Goal: Transaction & Acquisition: Obtain resource

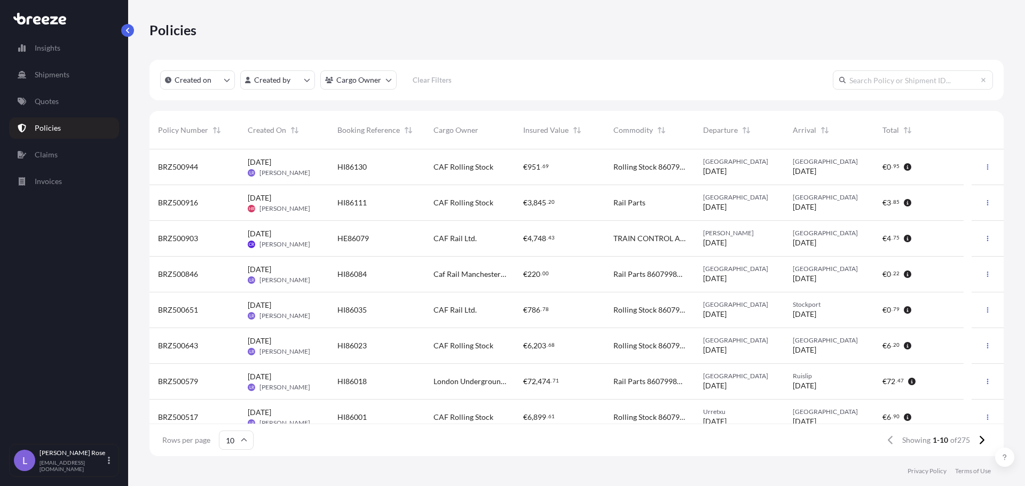
scroll to position [305, 846]
click at [54, 99] on p "Quotes" at bounding box center [47, 101] width 24 height 11
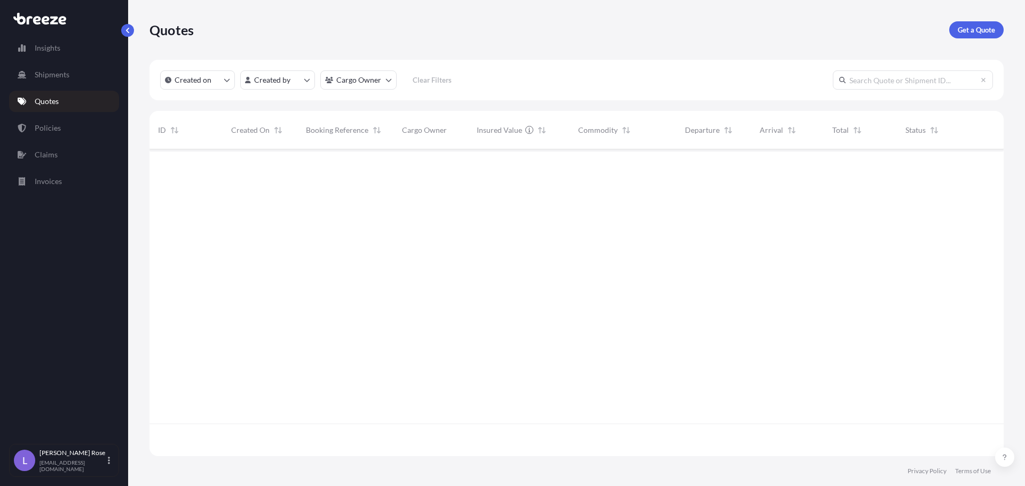
scroll to position [305, 846]
click at [980, 36] on link "Get a Quote" at bounding box center [976, 29] width 54 height 17
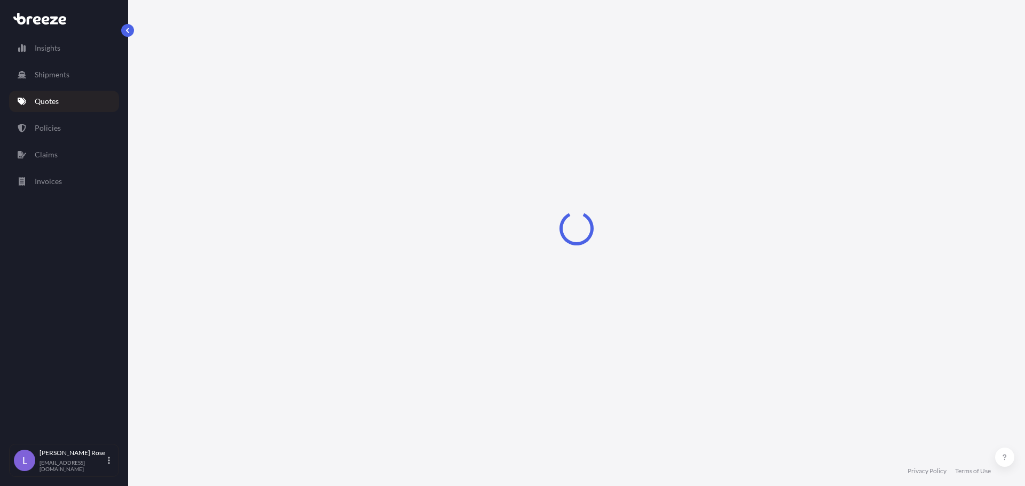
select select "Sea"
select select "1"
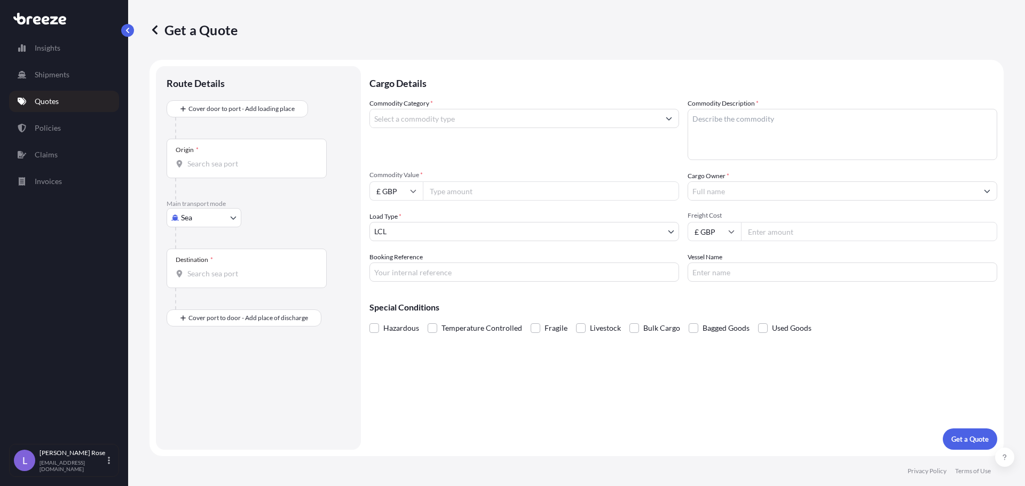
click at [230, 220] on body "Insights Shipments Quotes Policies Claims Invoices L [PERSON_NAME] [PERSON_NAME…" at bounding box center [512, 243] width 1025 height 486
click at [233, 218] on body "Insights Shipments Quotes Policies Claims Invoices L [PERSON_NAME] [PERSON_NAME…" at bounding box center [512, 243] width 1025 height 486
click at [194, 287] on span "Road" at bounding box center [195, 284] width 17 height 11
select select "Road"
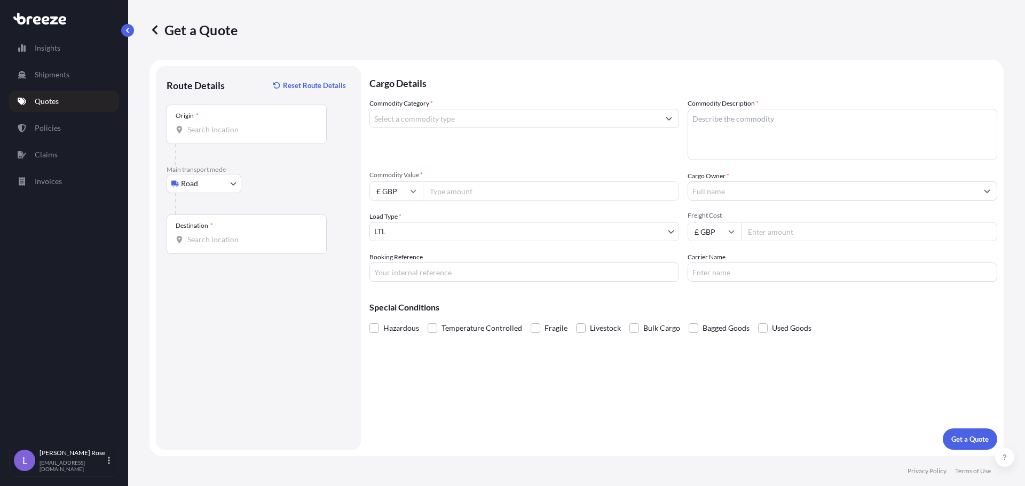
drag, startPoint x: 261, startPoint y: 131, endPoint x: 263, endPoint y: 139, distance: 8.3
click at [261, 131] on input "Origin *" at bounding box center [250, 129] width 126 height 11
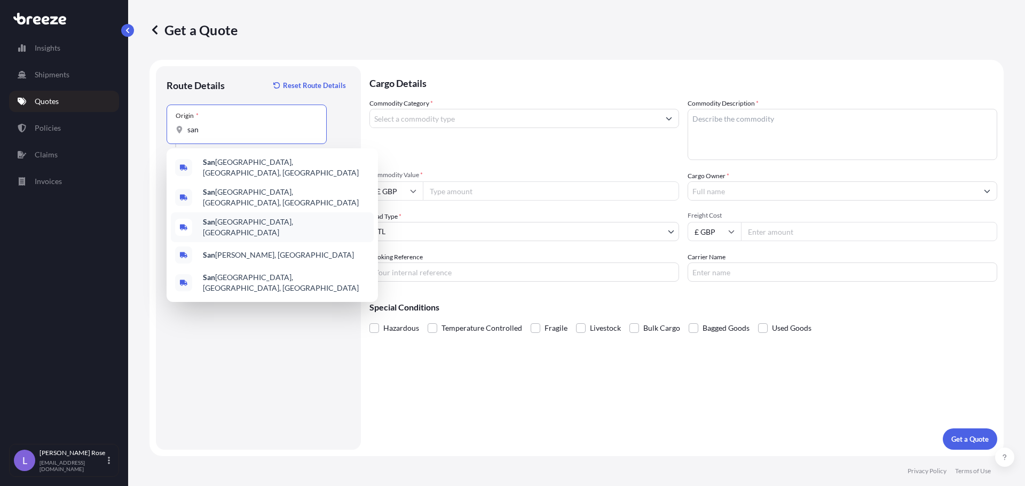
click at [266, 217] on span "[GEOGRAPHIC_DATA], [GEOGRAPHIC_DATA]" at bounding box center [286, 227] width 167 height 21
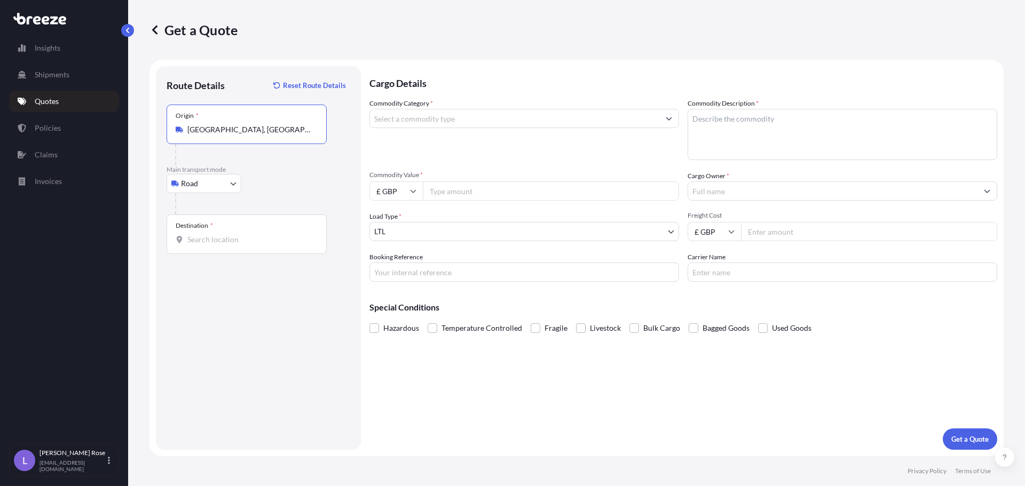
type input "[GEOGRAPHIC_DATA], [GEOGRAPHIC_DATA]"
click at [252, 222] on div "Destination *" at bounding box center [247, 234] width 160 height 39
click at [252, 234] on input "Destination *" at bounding box center [250, 239] width 126 height 11
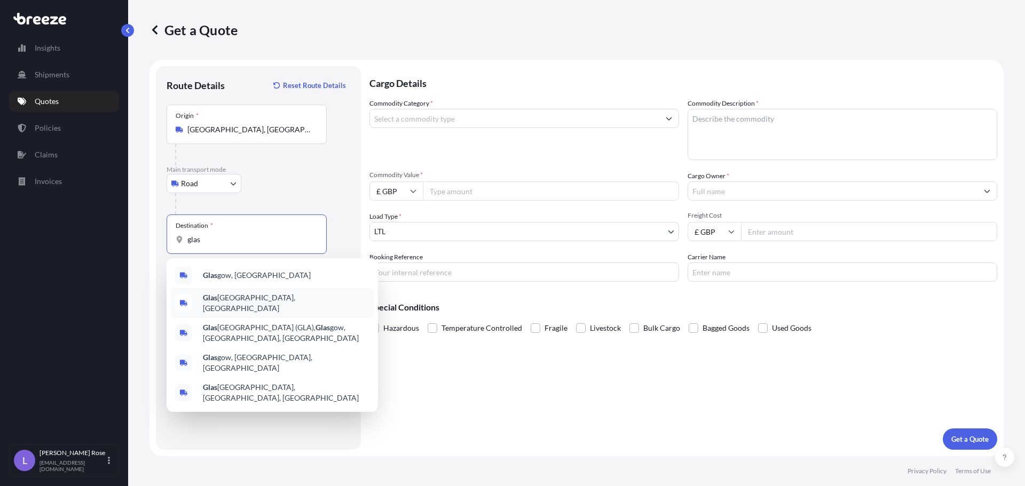
click at [239, 273] on span "Glas gow, [GEOGRAPHIC_DATA]" at bounding box center [257, 275] width 108 height 11
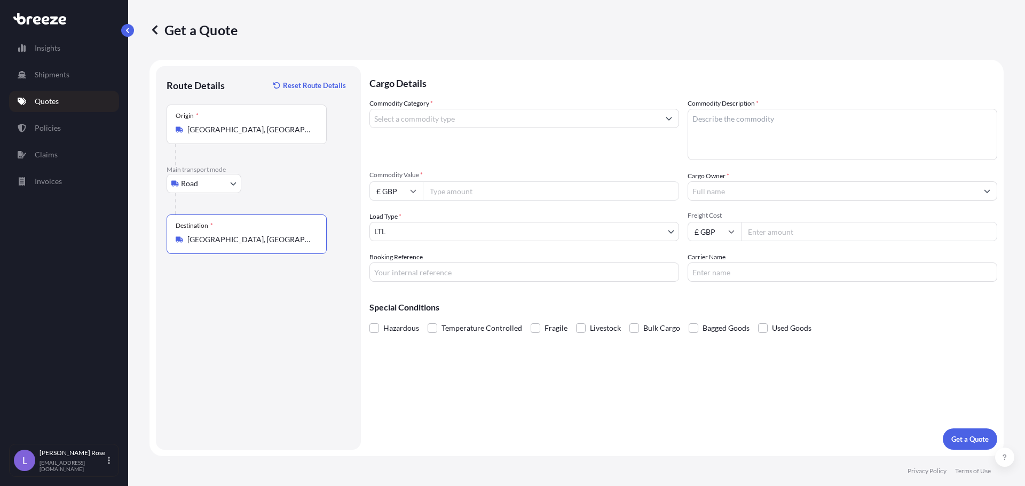
type input "[GEOGRAPHIC_DATA], [GEOGRAPHIC_DATA]"
click at [408, 112] on input "Commodity Category *" at bounding box center [514, 118] width 289 height 19
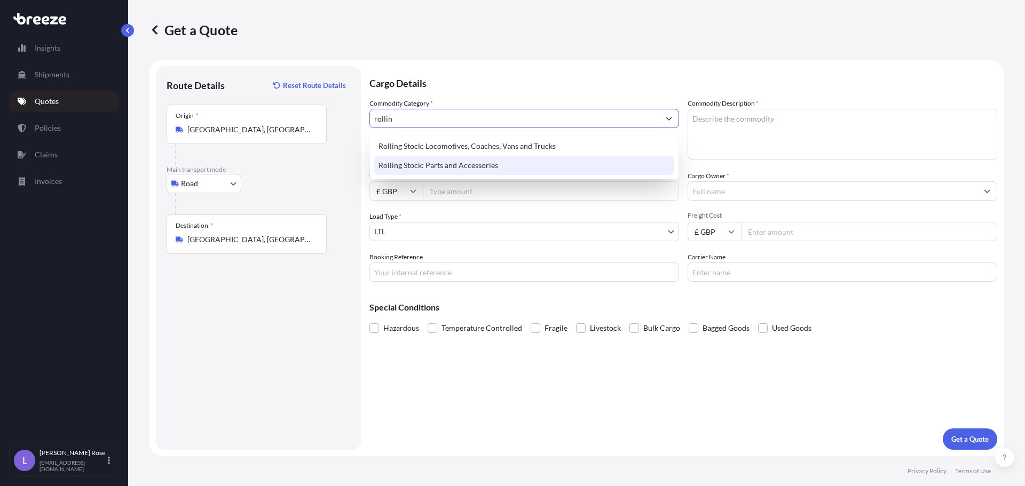
click at [440, 167] on div "Rolling Stock: Parts and Accessories" at bounding box center [524, 165] width 300 height 19
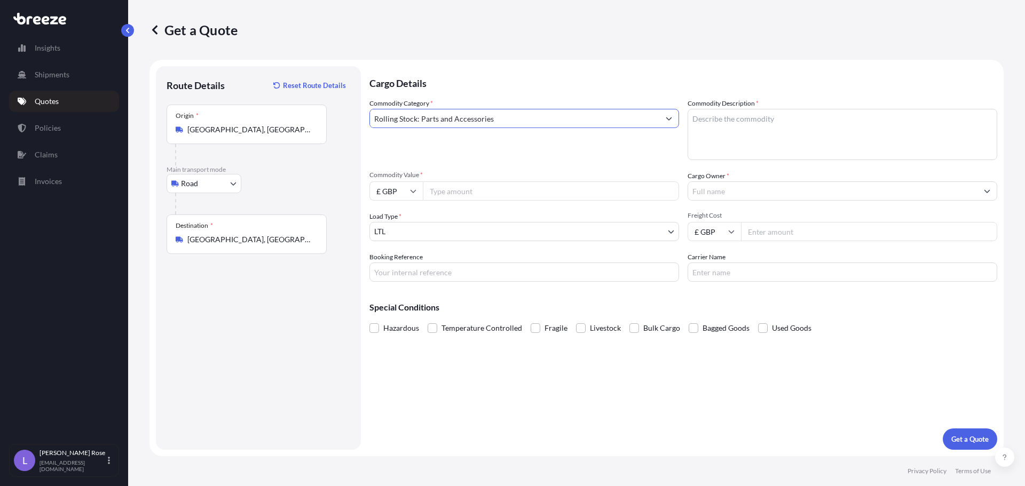
type input "Rolling Stock: Parts and Accessories"
click at [802, 131] on textarea "Commodity Description *" at bounding box center [842, 134] width 310 height 51
type textarea "Rail Parts - 8607998000"
click at [389, 187] on input "£ GBP" at bounding box center [395, 190] width 53 height 19
click at [383, 225] on div "€ EUR" at bounding box center [396, 220] width 45 height 20
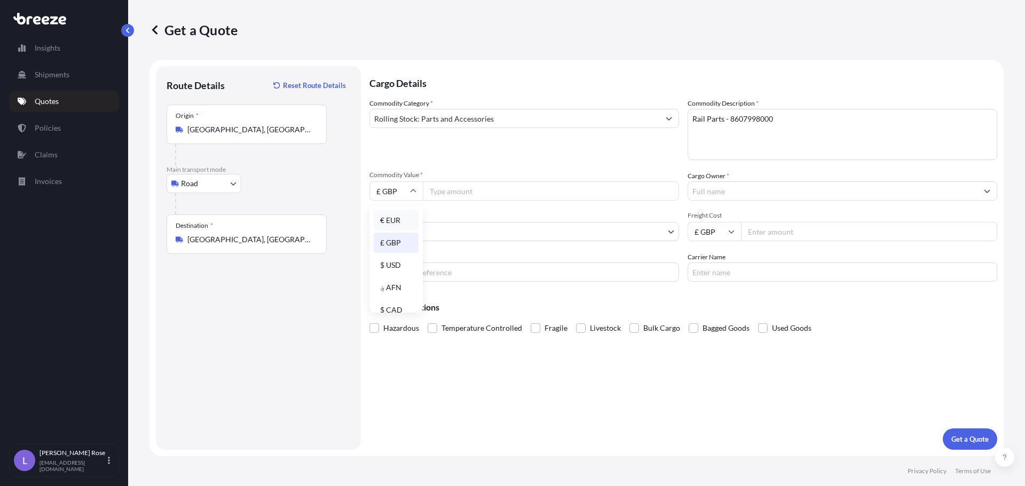
type input "€ EUR"
click at [461, 193] on input "Commodity Value *" at bounding box center [551, 190] width 256 height 19
type input "1342.00"
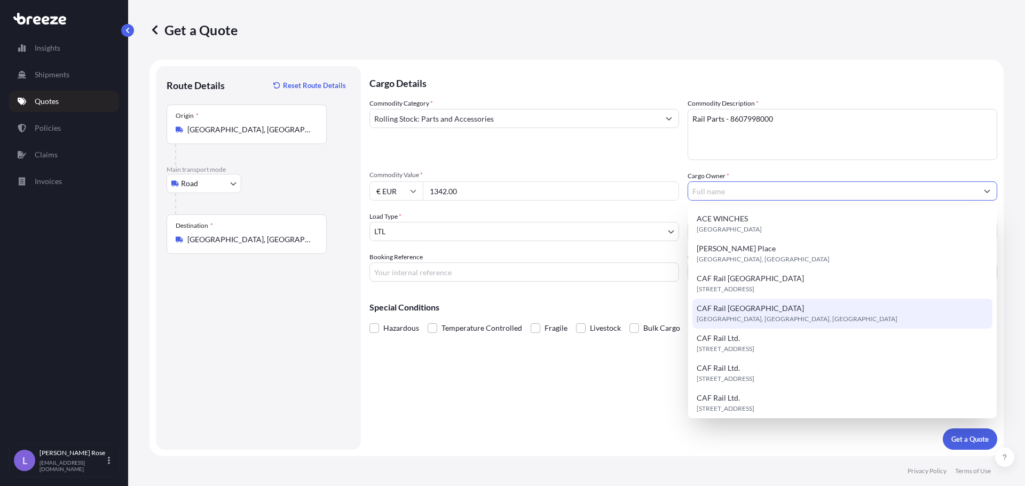
click at [752, 319] on span "[GEOGRAPHIC_DATA], [GEOGRAPHIC_DATA], [GEOGRAPHIC_DATA]" at bounding box center [796, 319] width 201 height 11
type input "CAF Rail [GEOGRAPHIC_DATA]"
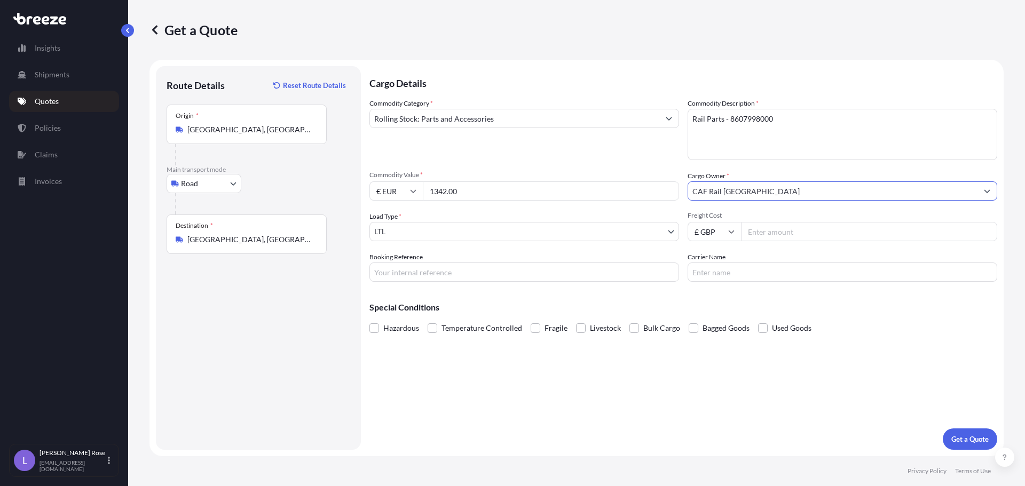
click at [769, 231] on input "Freight Cost" at bounding box center [869, 231] width 256 height 19
click at [883, 232] on input "Freight Cost" at bounding box center [869, 231] width 256 height 19
type input "164.98"
click at [758, 271] on input "Carrier Name" at bounding box center [842, 272] width 310 height 19
type input "DHL"
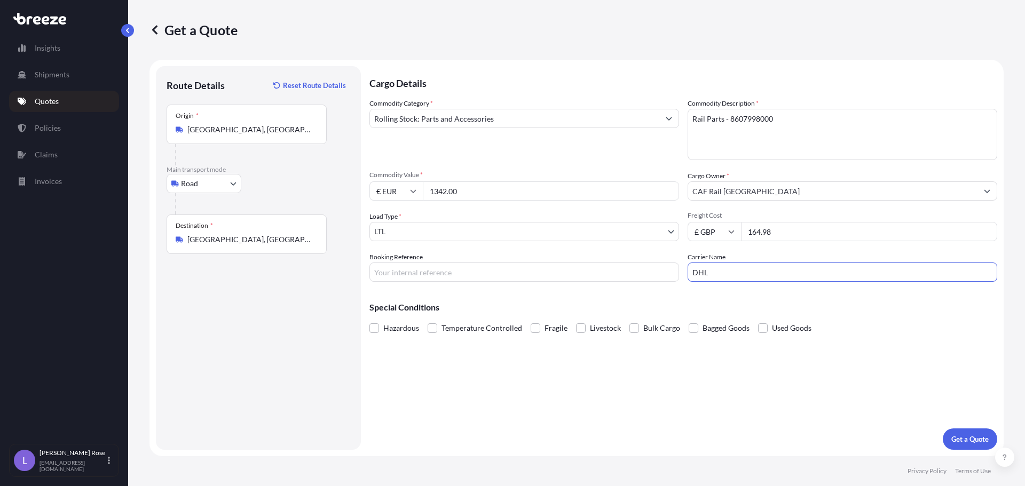
click at [540, 288] on div "Cargo Details Commodity Category * Rolling Stock: Parts and Accessories Commodi…" at bounding box center [683, 258] width 628 height 384
click at [533, 269] on input "Booking Reference" at bounding box center [524, 272] width 310 height 19
type input "HI85668"
click at [951, 437] on p "Get a Quote" at bounding box center [969, 439] width 37 height 11
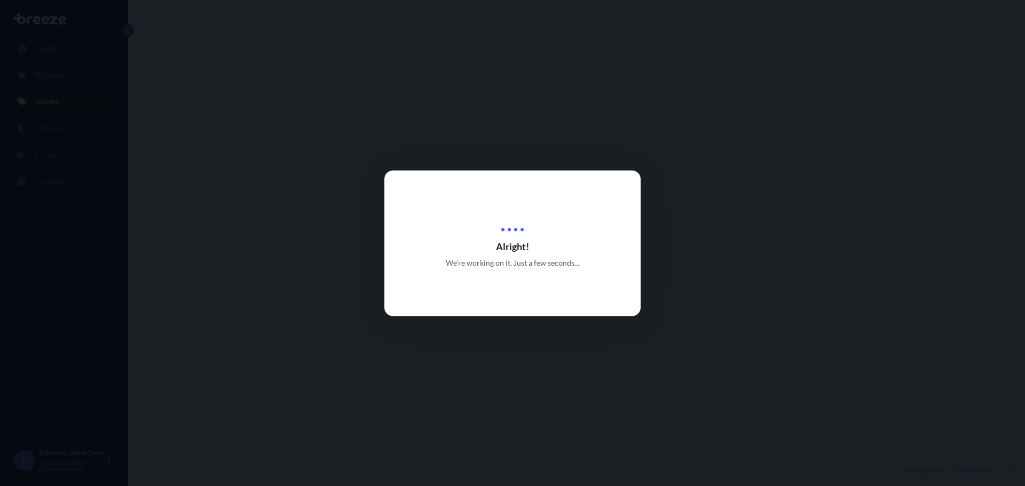
select select "Road"
select select "1"
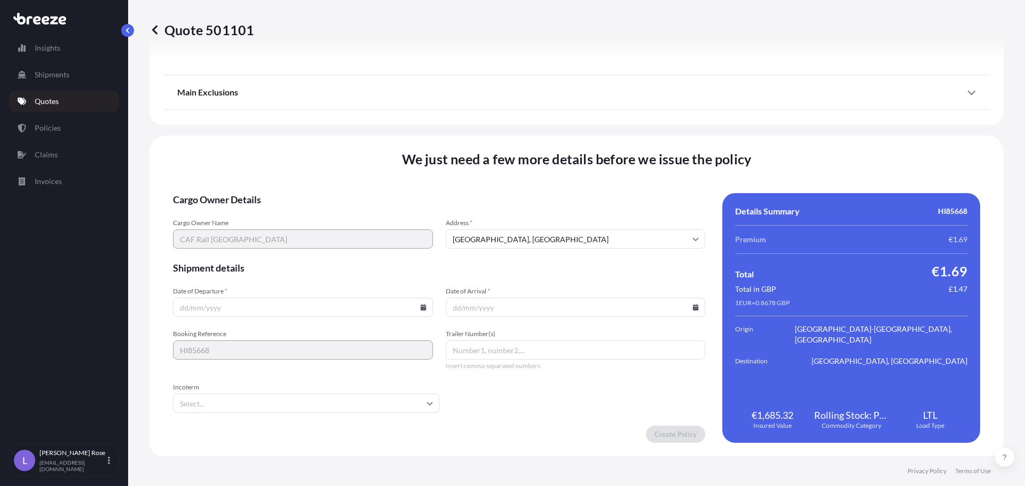
scroll to position [1208, 0]
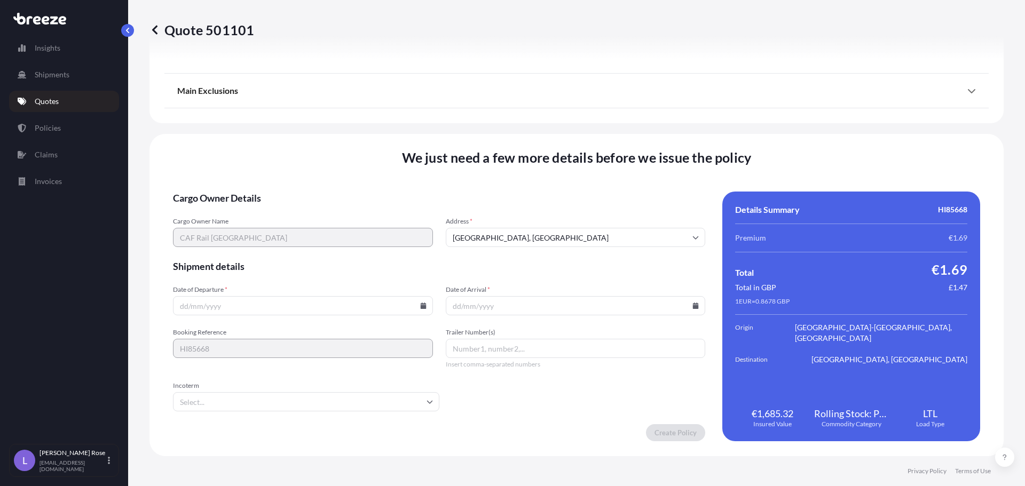
click at [420, 306] on icon at bounding box center [423, 306] width 6 height 6
click at [342, 124] on icon at bounding box center [344, 126] width 4 height 6
click at [303, 211] on div "15 16 17 18 19 20 21" at bounding box center [301, 210] width 171 height 19
click at [324, 212] on button "19" at bounding box center [326, 210] width 17 height 17
type input "[DATE]"
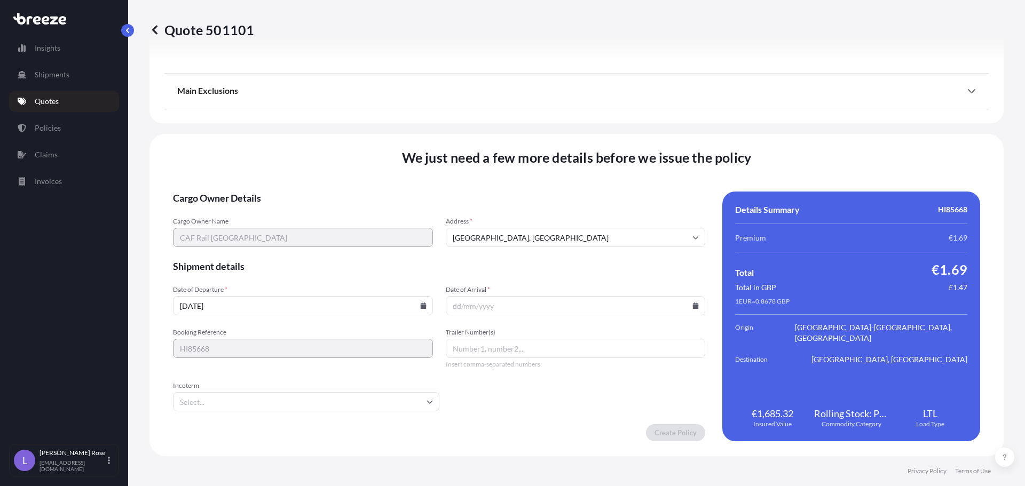
click at [693, 306] on icon at bounding box center [696, 306] width 6 height 6
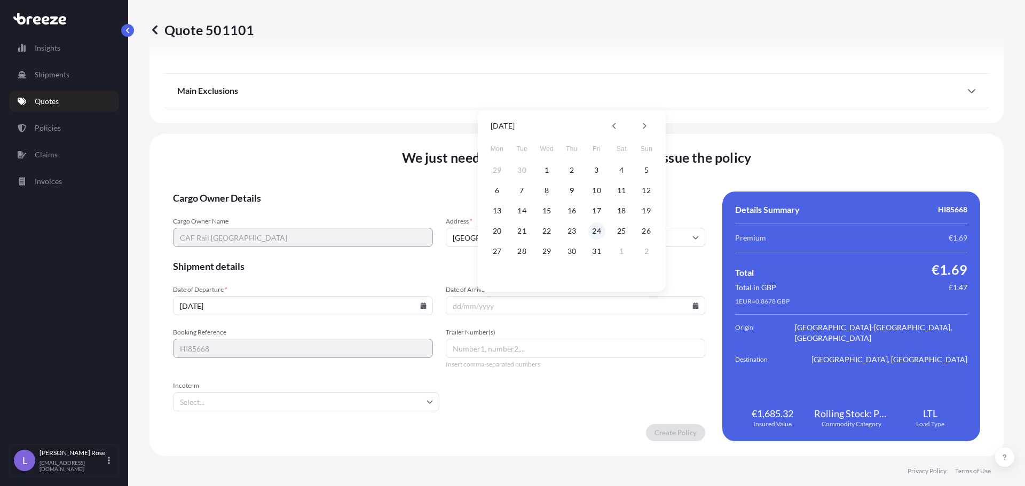
click at [593, 231] on button "24" at bounding box center [596, 231] width 17 height 17
type input "[DATE]"
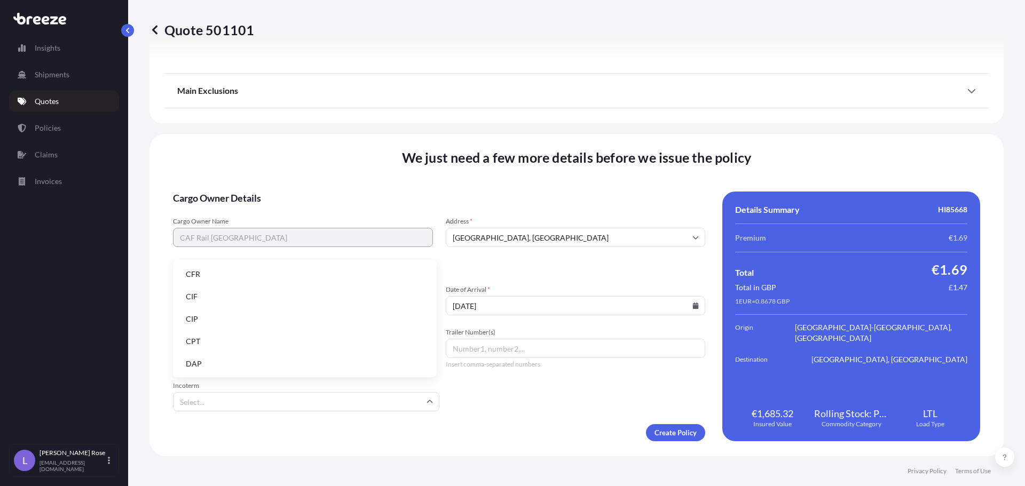
click at [345, 399] on input "Incoterm" at bounding box center [306, 401] width 266 height 19
click at [235, 327] on li "EXW" at bounding box center [304, 324] width 255 height 20
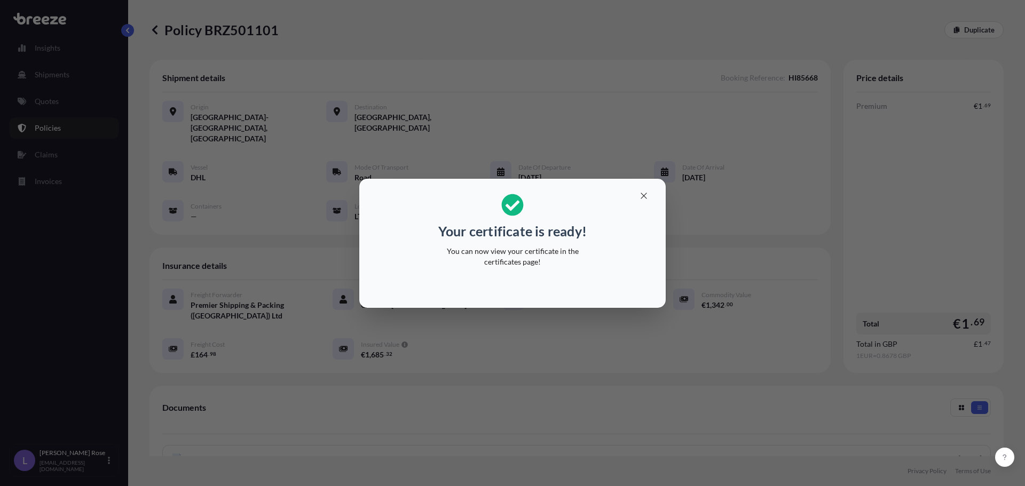
click at [718, 328] on div "Your certificate is ready! You can now view your certificate in the certificate…" at bounding box center [512, 243] width 1025 height 486
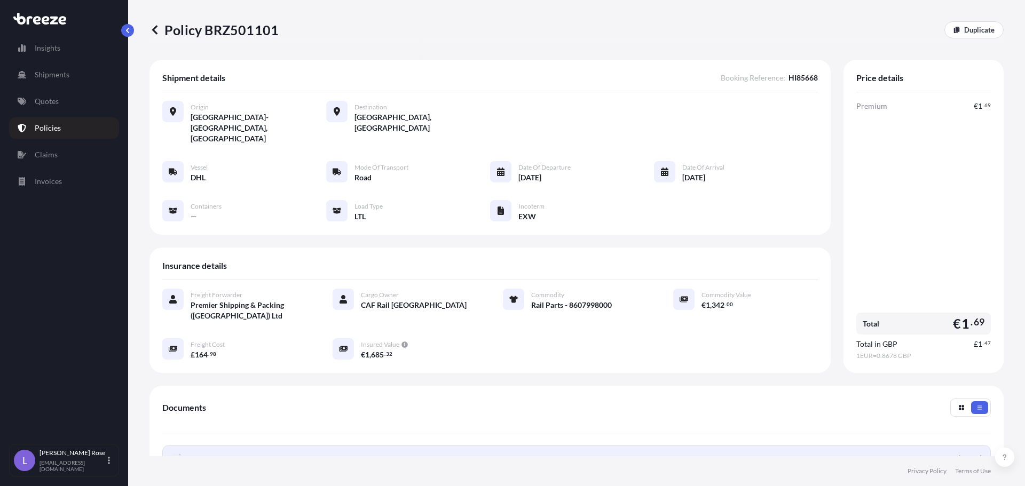
click at [339, 445] on link "PDF Certificate [DATE]" at bounding box center [576, 459] width 828 height 28
